Goal: Information Seeking & Learning: Compare options

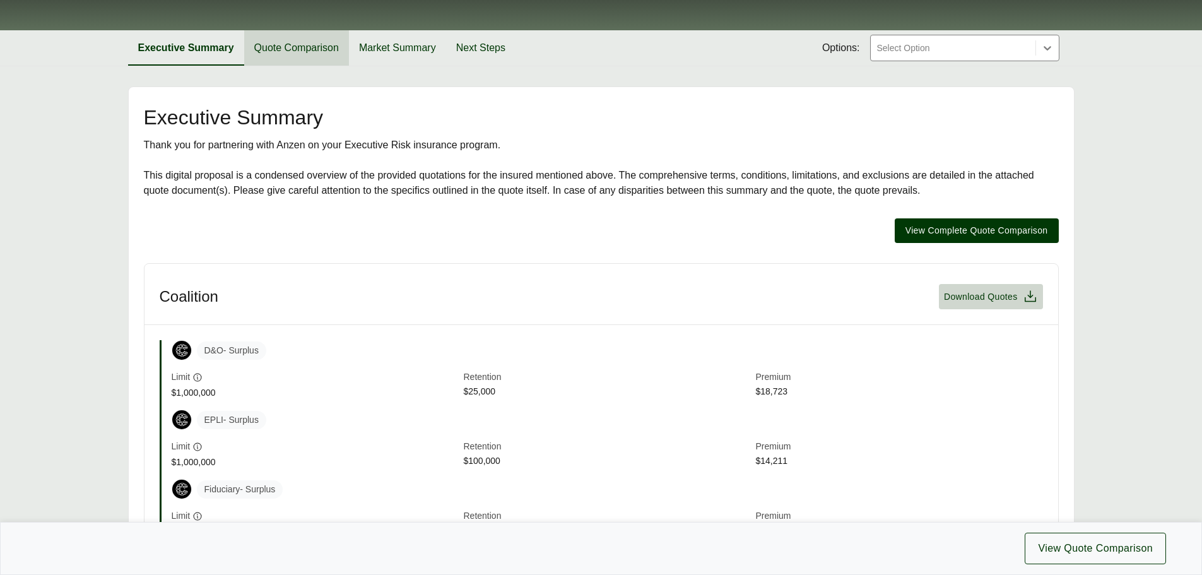
scroll to position [126, 0]
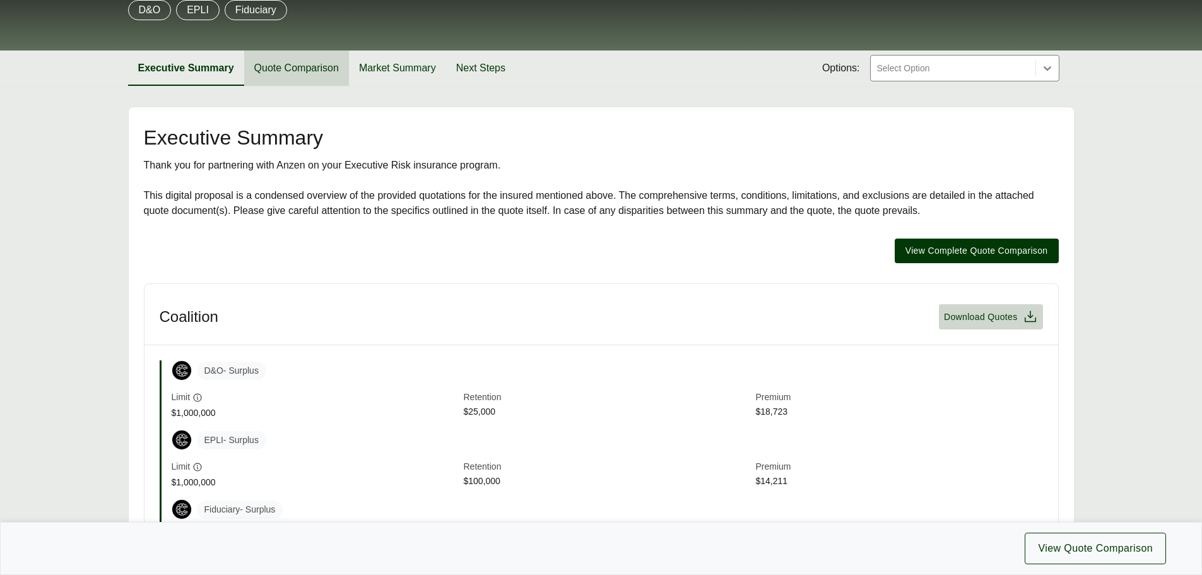
click at [312, 71] on button "Quote Comparison" at bounding box center [296, 67] width 105 height 35
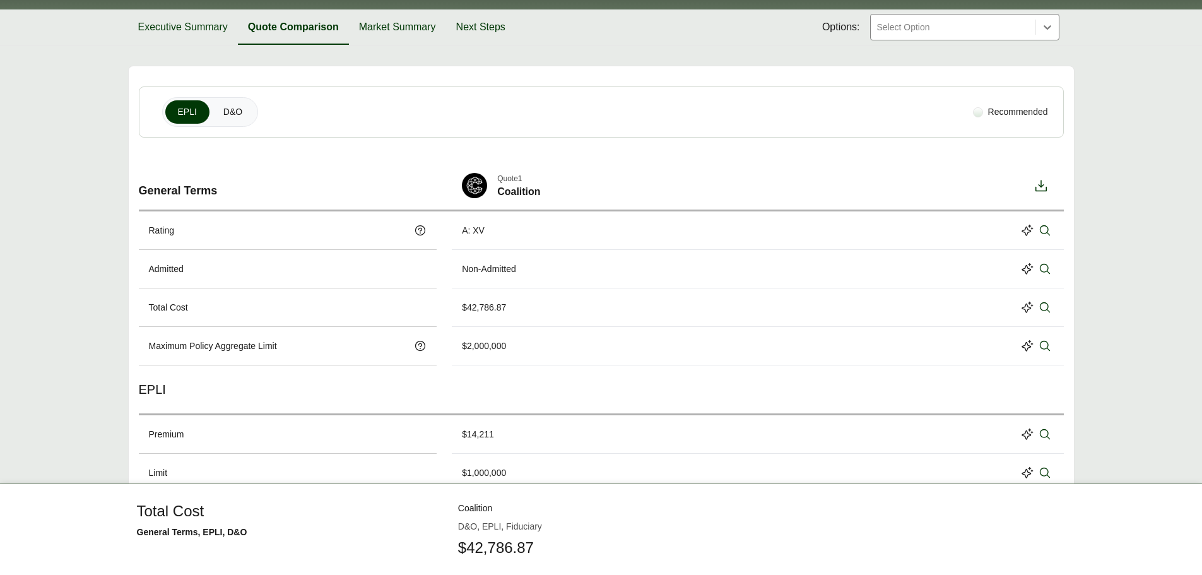
scroll to position [189, 0]
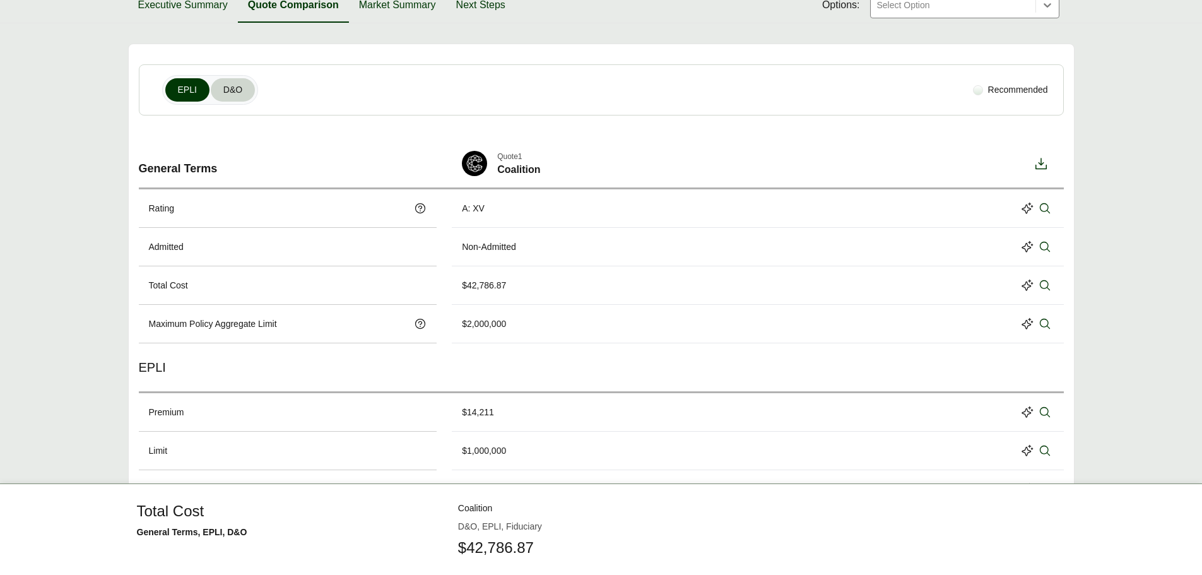
click at [236, 90] on span "D&O" at bounding box center [232, 89] width 19 height 13
click at [197, 90] on button "EPLI" at bounding box center [187, 89] width 44 height 23
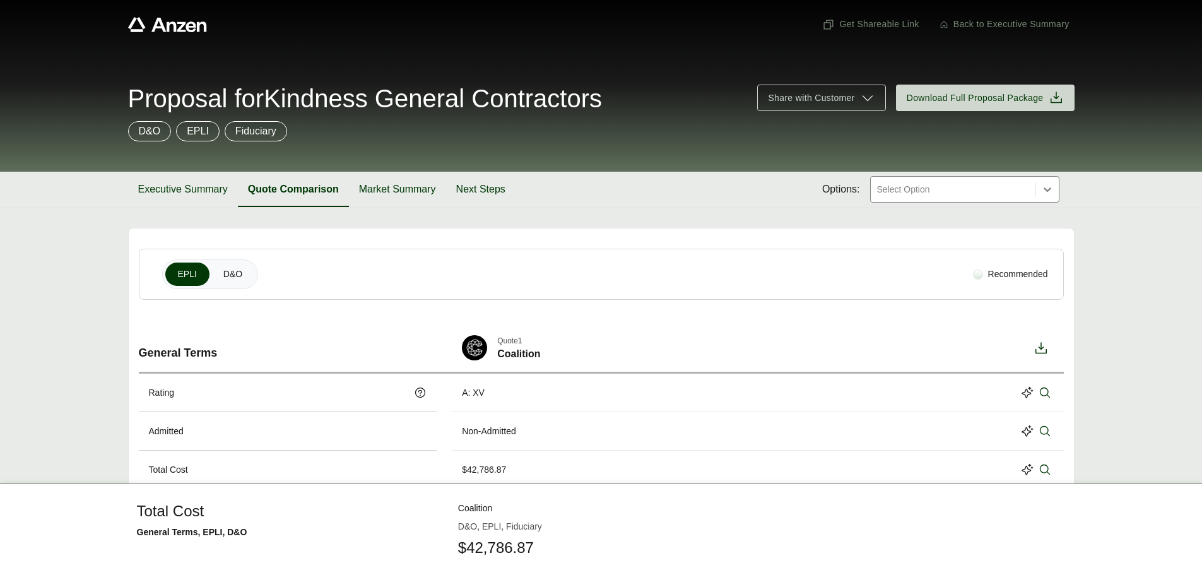
scroll to position [0, 0]
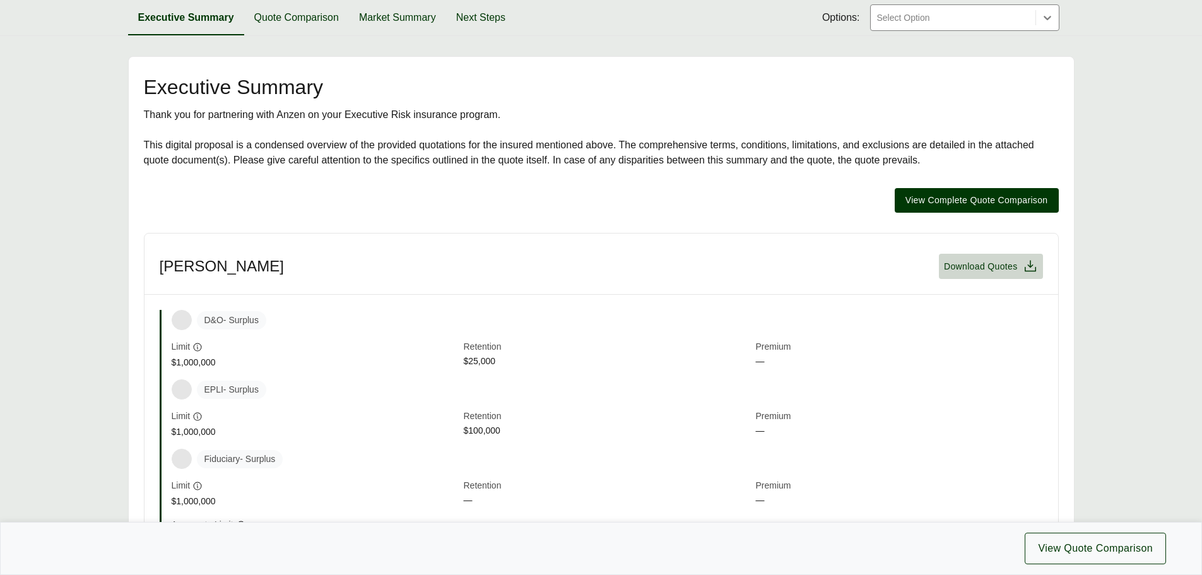
scroll to position [63, 0]
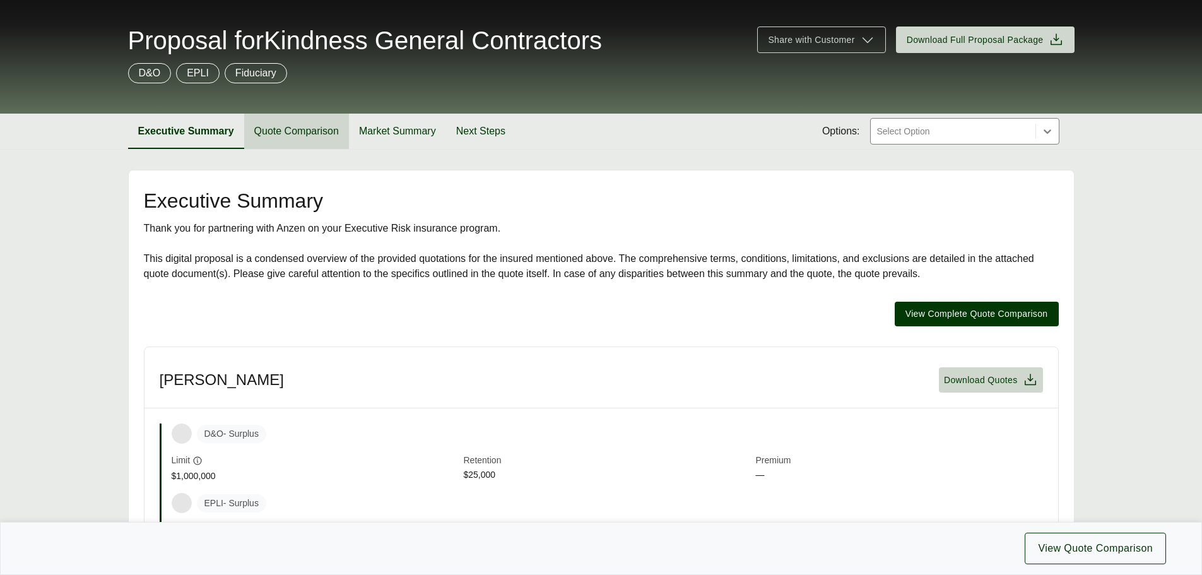
click at [273, 128] on button "Quote Comparison" at bounding box center [296, 131] width 105 height 35
